Goal: Navigation & Orientation: Find specific page/section

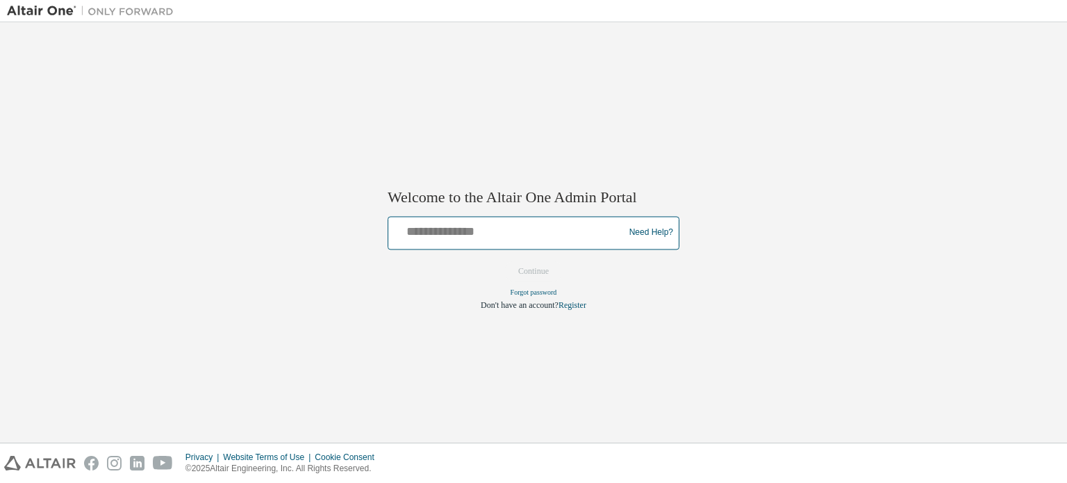
click at [467, 234] on input "text" at bounding box center [508, 229] width 229 height 20
type input "**********"
click at [529, 270] on button "Continue" at bounding box center [534, 270] width 60 height 21
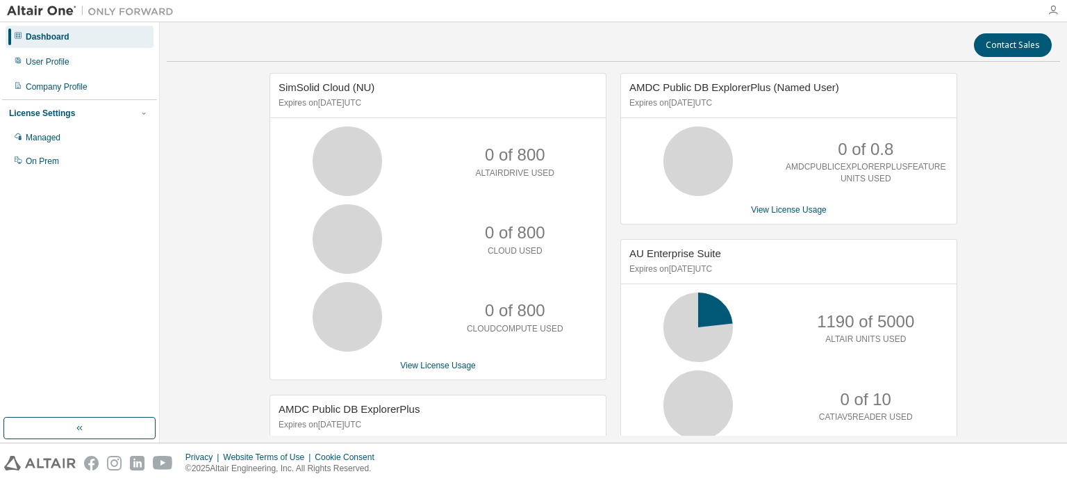
click at [1048, 9] on icon "button" at bounding box center [1052, 10] width 11 height 11
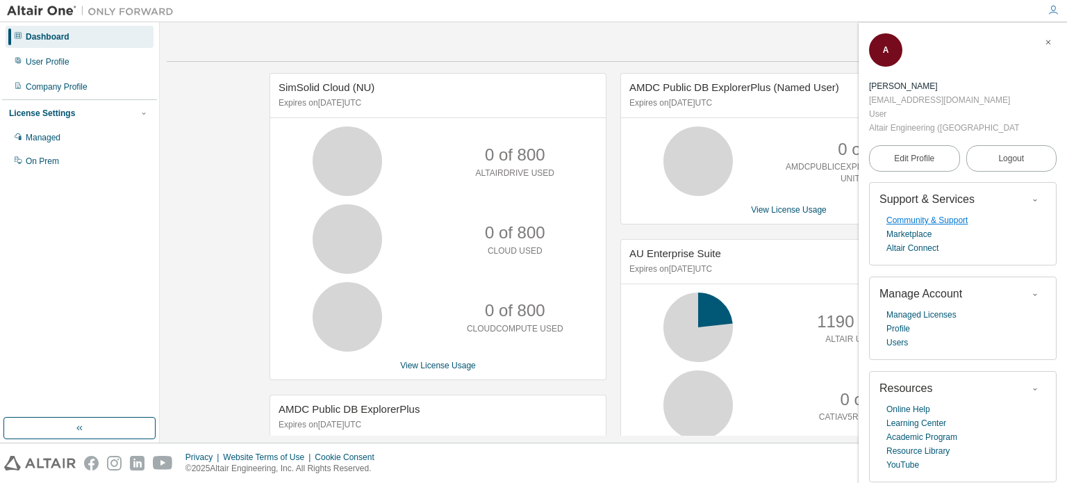
click at [907, 213] on link "Community & Support" at bounding box center [926, 220] width 81 height 14
click at [912, 227] on link "Marketplace" at bounding box center [908, 234] width 45 height 14
click at [911, 227] on link "Marketplace" at bounding box center [908, 234] width 45 height 14
